Goal: Navigation & Orientation: Find specific page/section

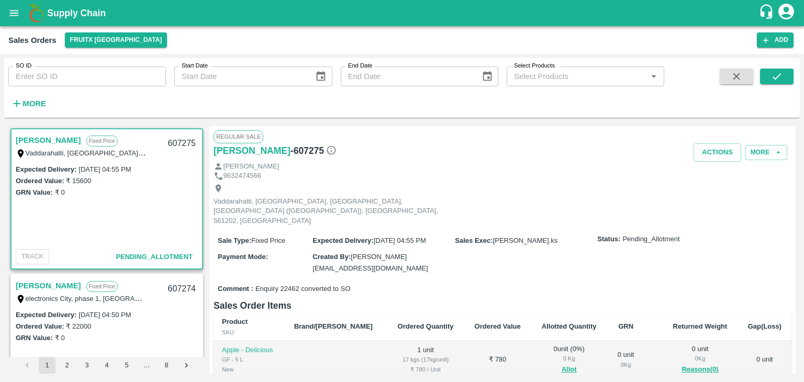
click at [116, 175] on div "Ordered Value: ₹ 15600" at bounding box center [107, 181] width 182 height 12
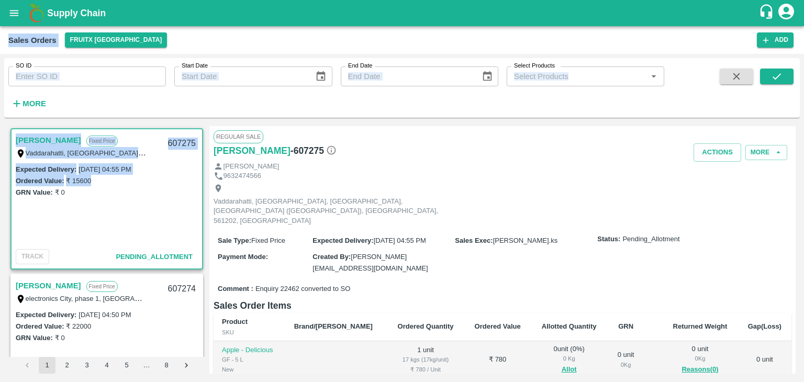
drag, startPoint x: 116, startPoint y: 174, endPoint x: 463, endPoint y: -46, distance: 410.9
click at [463, 0] on html "Supply Chain Sales Orders FruitX Bangalore Add SO ID SO ID Start Date Start Dat…" at bounding box center [402, 191] width 804 height 382
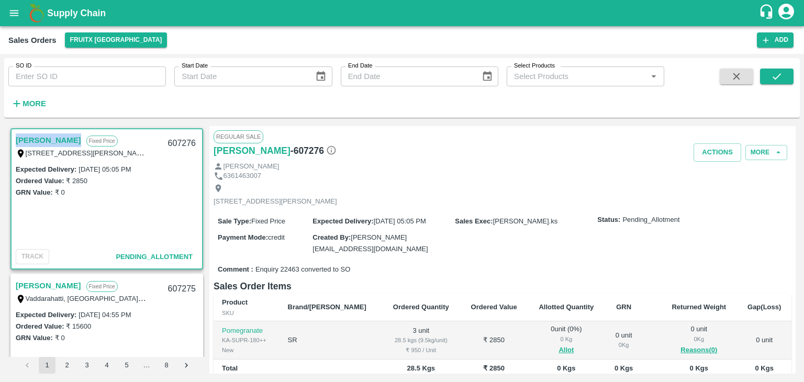
drag, startPoint x: 16, startPoint y: 138, endPoint x: 58, endPoint y: 143, distance: 42.2
click at [58, 143] on div "Janakiram Fixed Price" at bounding box center [89, 141] width 146 height 14
copy link "[PERSON_NAME]"
